Goal: Task Accomplishment & Management: Use online tool/utility

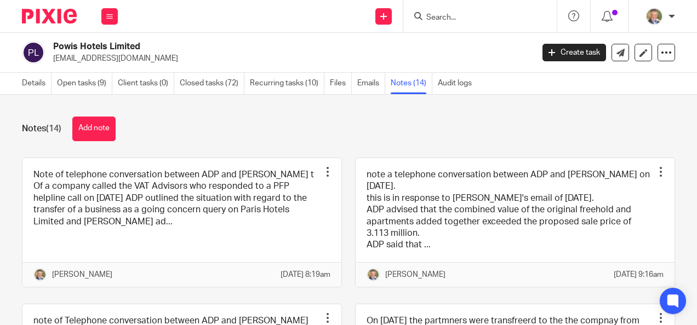
click at [471, 13] on input "Search" at bounding box center [474, 18] width 99 height 10
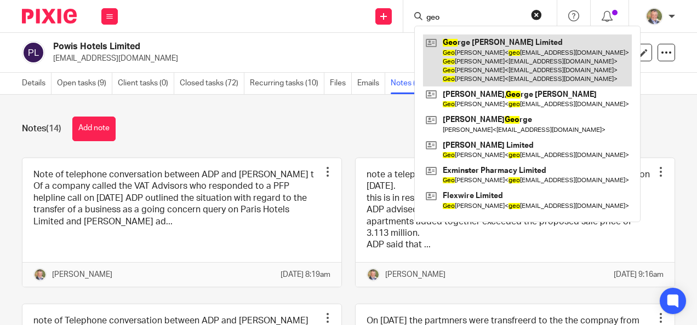
type input "geo"
click at [490, 42] on link at bounding box center [527, 61] width 209 height 52
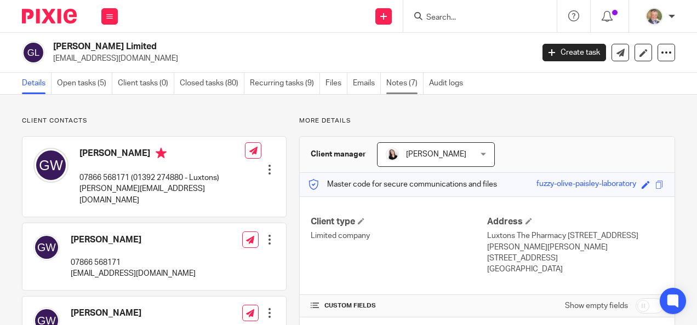
click at [398, 80] on link "Notes (7)" at bounding box center [404, 83] width 37 height 21
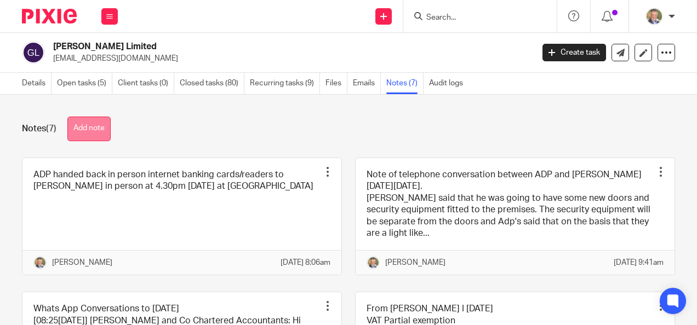
click at [86, 124] on button "Add note" at bounding box center [88, 129] width 43 height 25
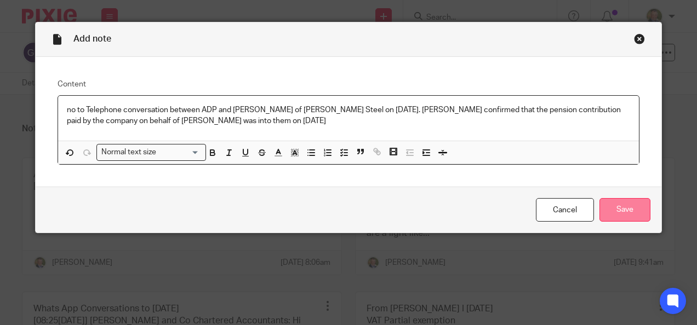
click at [618, 207] on input "Save" at bounding box center [624, 210] width 51 height 24
